Goal: Find specific page/section: Find specific page/section

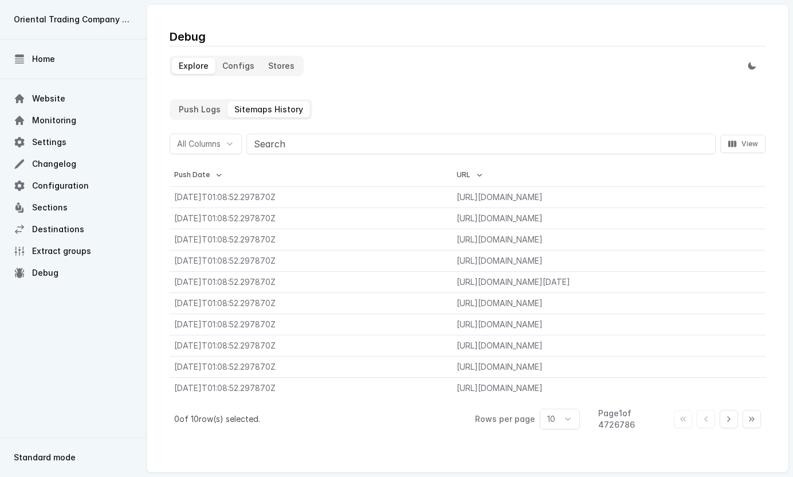
click at [253, 107] on History "Sitemaps History" at bounding box center [268, 109] width 82 height 16
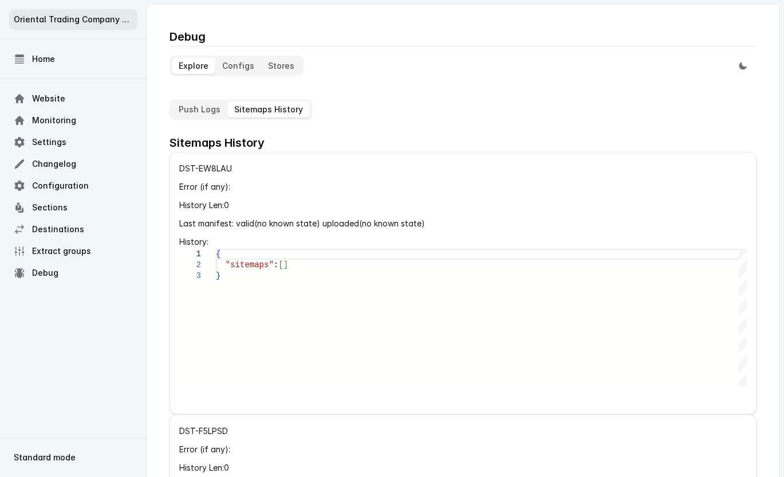
click at [98, 16] on span "Oriental Trading Company - Primary" at bounding box center [73, 19] width 119 height 11
click at [40, 452] on span "Standard mode" at bounding box center [45, 456] width 62 height 11
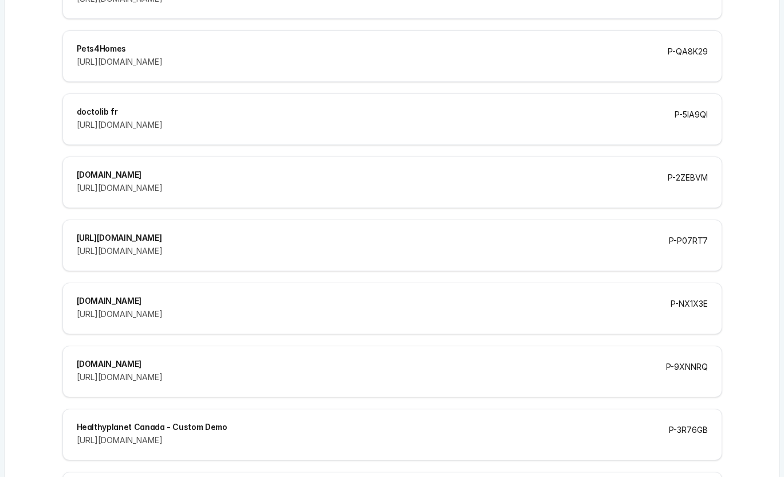
scroll to position [3323, 0]
